Goal: Task Accomplishment & Management: Complete application form

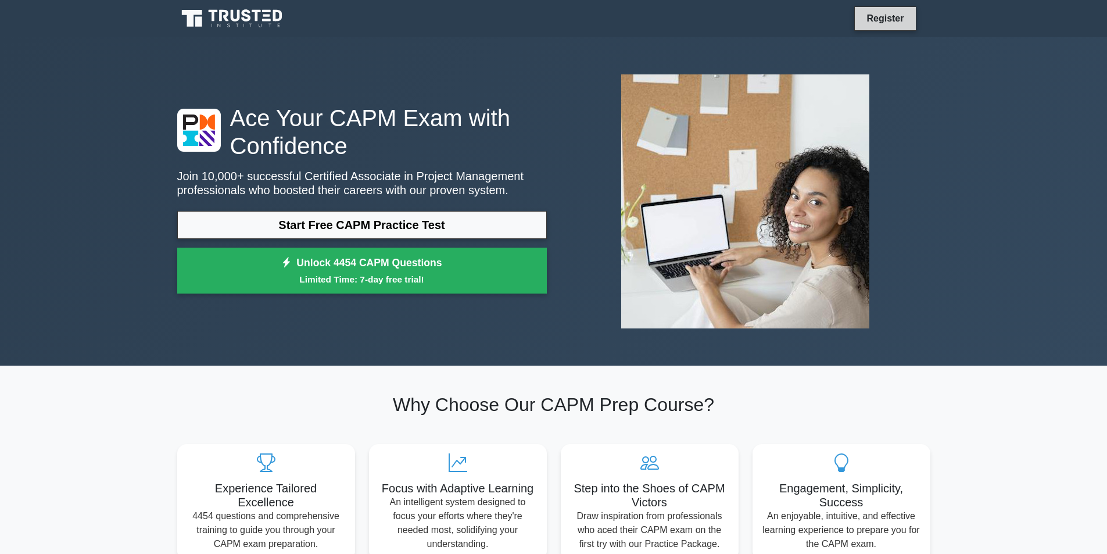
click at [882, 17] on link "Register" at bounding box center [885, 18] width 51 height 15
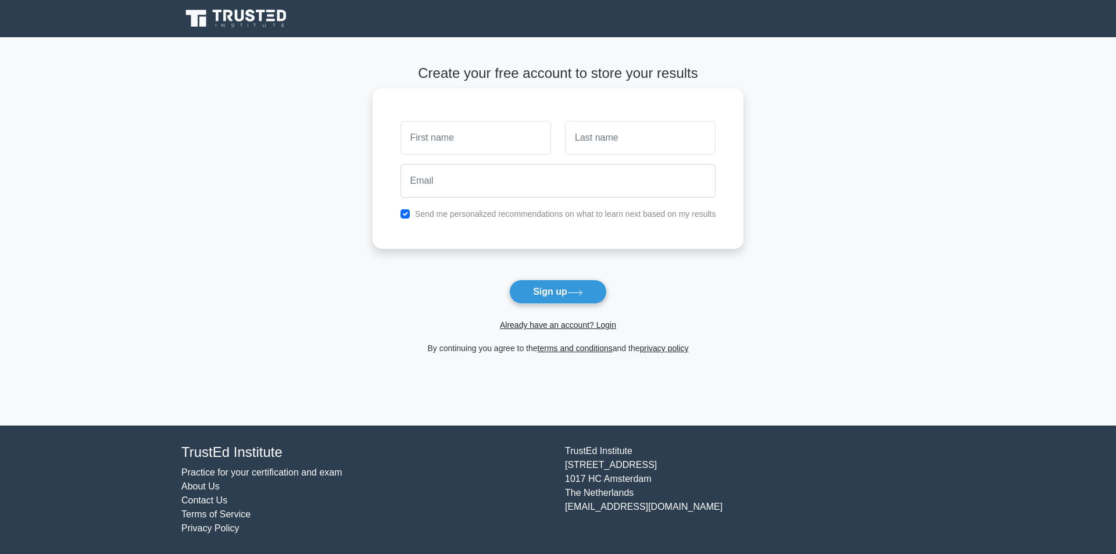
click at [471, 133] on input "text" at bounding box center [475, 138] width 151 height 34
click at [549, 337] on form "Create your free account to store your results Send me personalized recommendat…" at bounding box center [558, 210] width 371 height 290
click at [549, 329] on link "Already have an account? Login" at bounding box center [558, 324] width 116 height 9
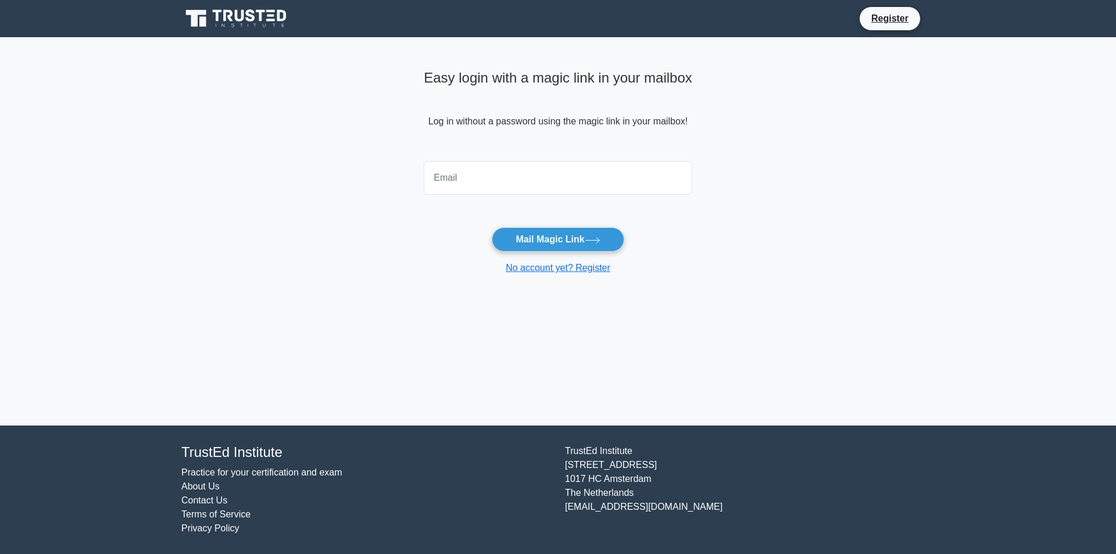
click at [491, 185] on input "email" at bounding box center [558, 178] width 269 height 34
type input "mbattisti000@gmail.com"
click at [533, 237] on button "Mail Magic Link" at bounding box center [558, 239] width 132 height 24
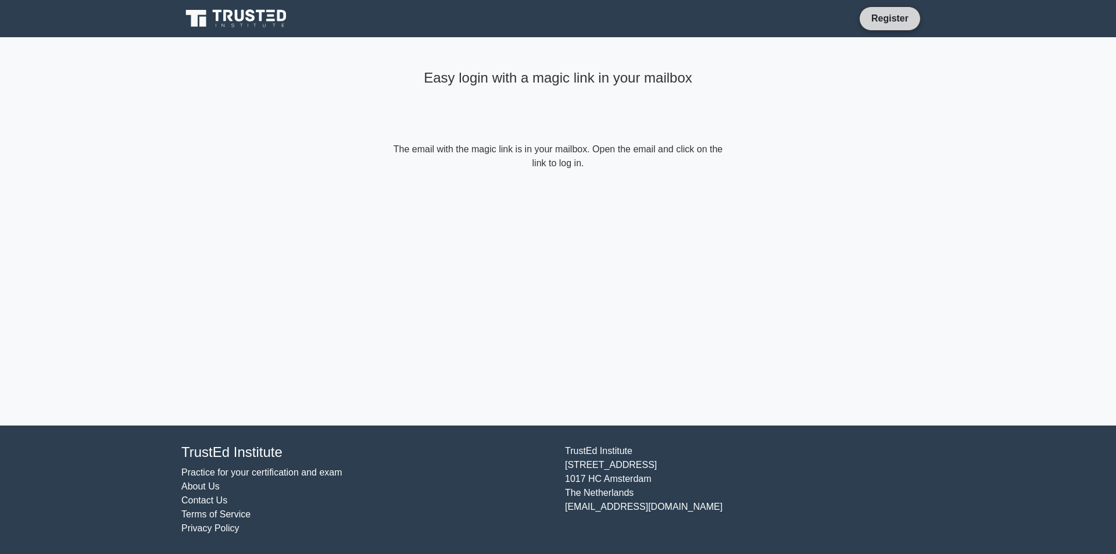
click at [906, 20] on link "Register" at bounding box center [889, 18] width 51 height 15
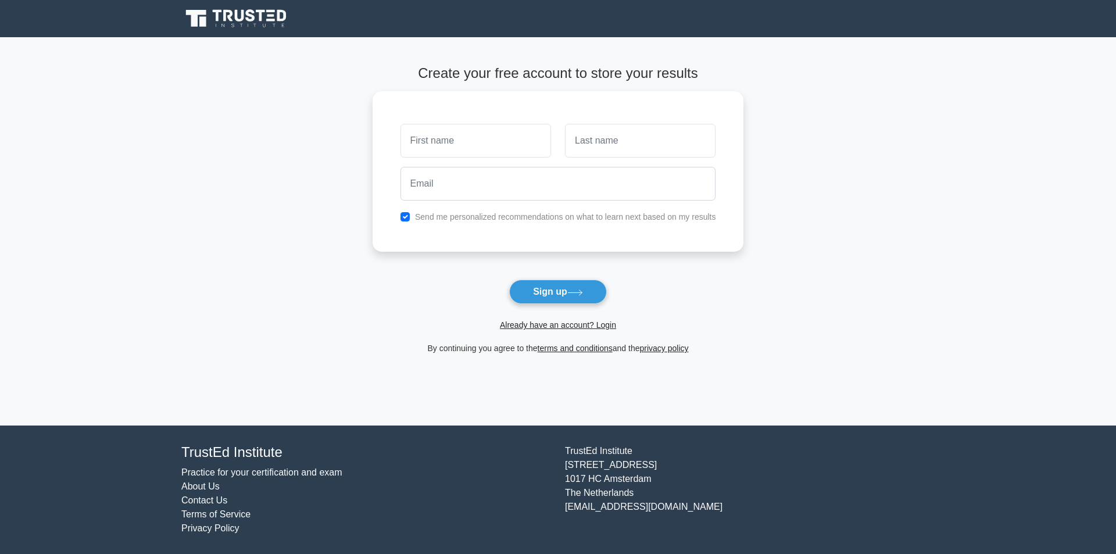
type input "k"
type input "Marco"
drag, startPoint x: 594, startPoint y: 154, endPoint x: 603, endPoint y: 148, distance: 11.3
click at [594, 154] on input "text" at bounding box center [640, 138] width 151 height 34
click at [849, 236] on main "Create your free account to store your results Marco Send me personalized recom…" at bounding box center [558, 231] width 1116 height 388
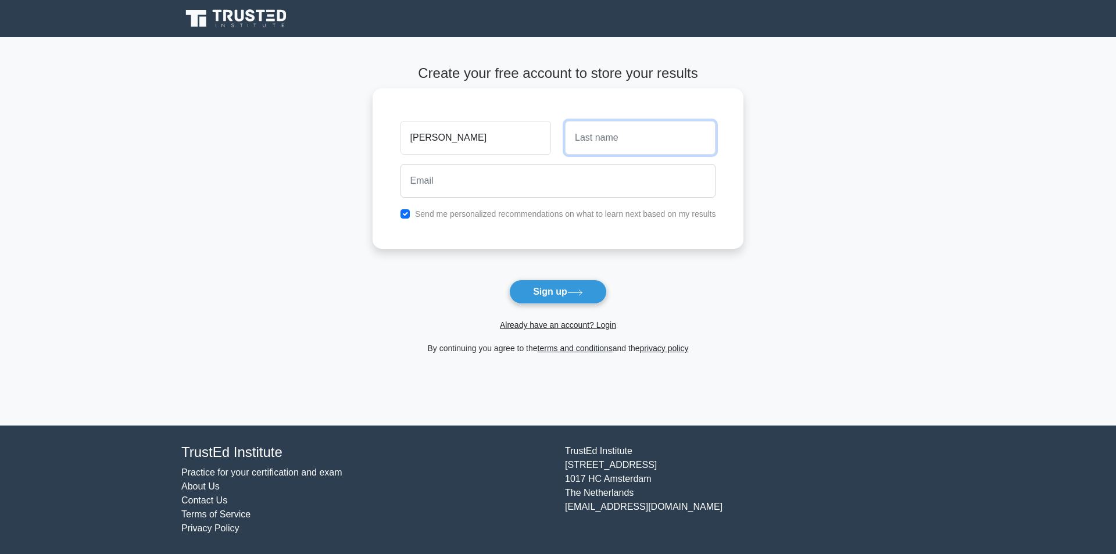
click at [685, 147] on input "text" at bounding box center [640, 138] width 151 height 34
type input "Battisti"
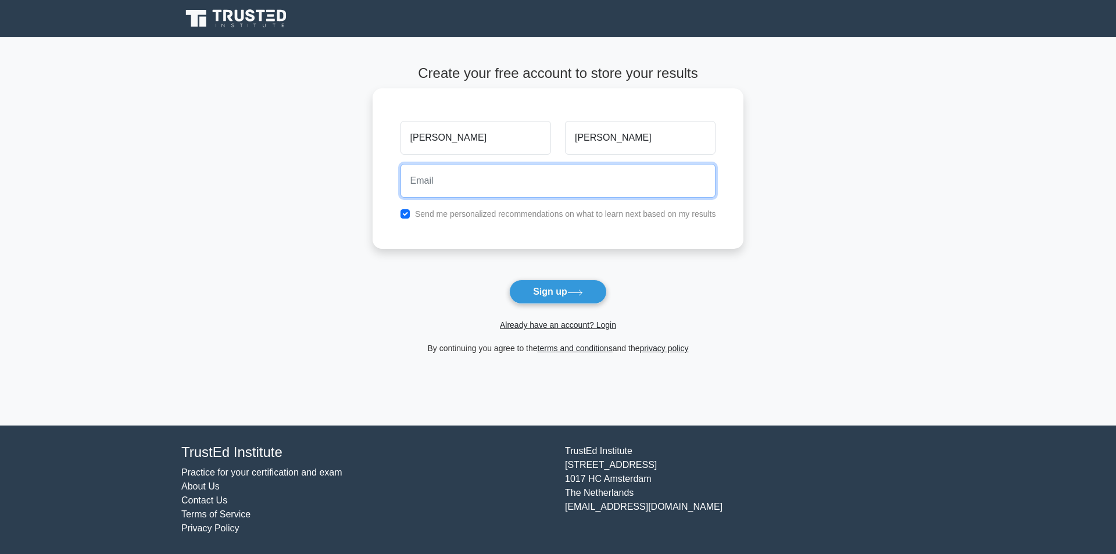
click at [616, 189] on input "email" at bounding box center [558, 181] width 316 height 34
click at [618, 213] on label "Send me personalized recommendations on what to learn next based on my results" at bounding box center [565, 213] width 301 height 9
click at [621, 213] on label "Send me personalized recommendations on what to learn next based on my results" at bounding box center [565, 213] width 301 height 9
click at [405, 215] on input "checkbox" at bounding box center [404, 213] width 9 height 9
checkbox input "false"
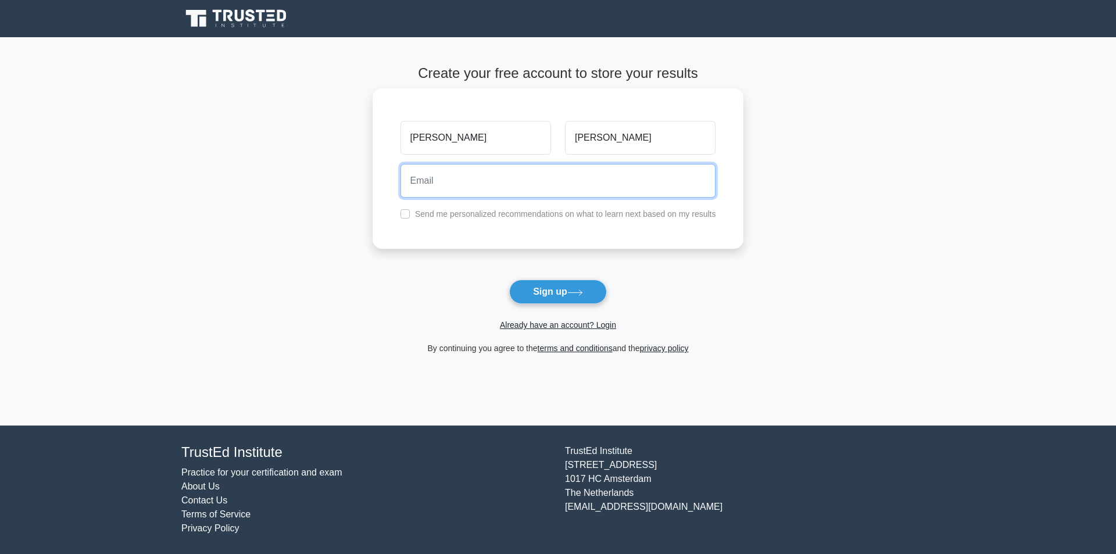
click at [533, 177] on input "email" at bounding box center [558, 181] width 316 height 34
type input "mbattisti000@gmail.com"
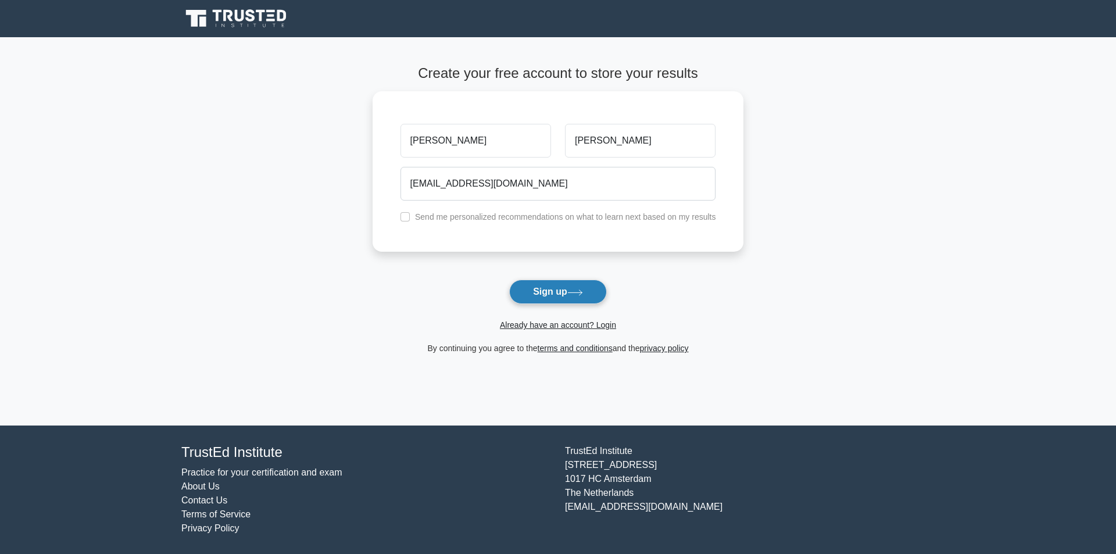
click at [542, 285] on button "Sign up" at bounding box center [558, 292] width 98 height 24
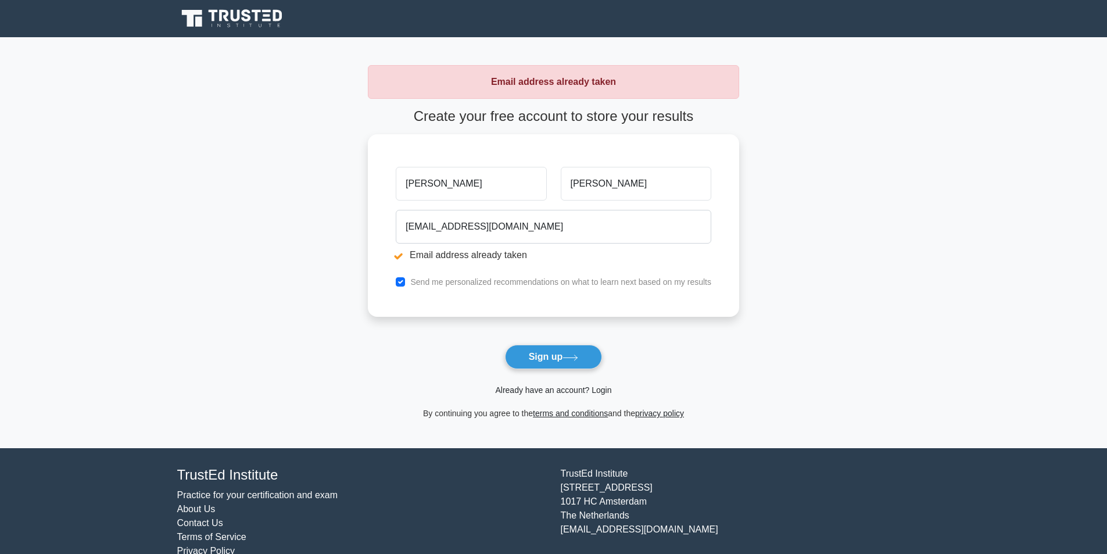
click at [548, 392] on link "Already have an account? Login" at bounding box center [553, 389] width 116 height 9
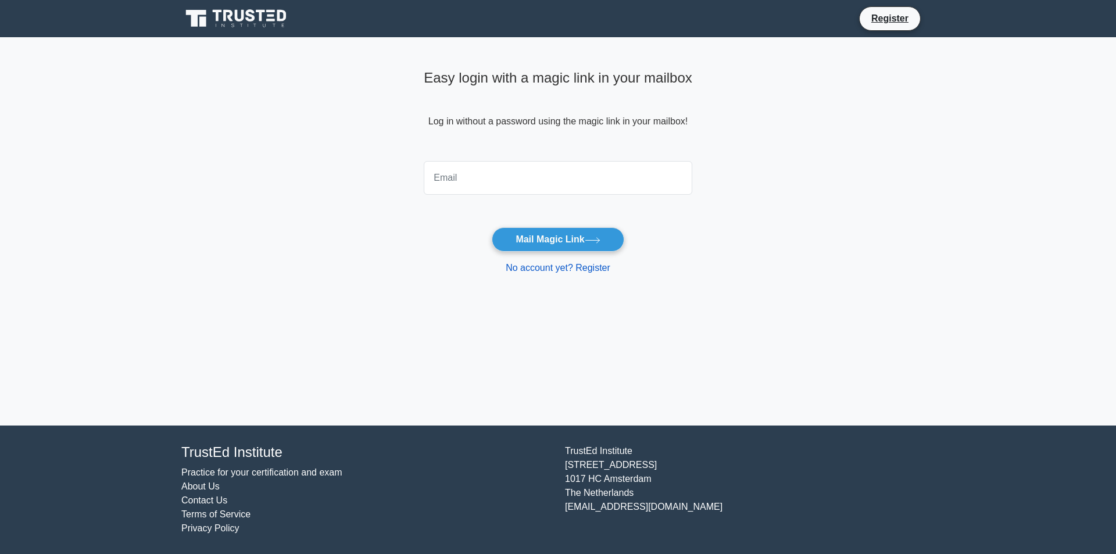
click at [546, 270] on link "No account yet? Register" at bounding box center [558, 268] width 105 height 10
